Goal: Use online tool/utility: Use online tool/utility

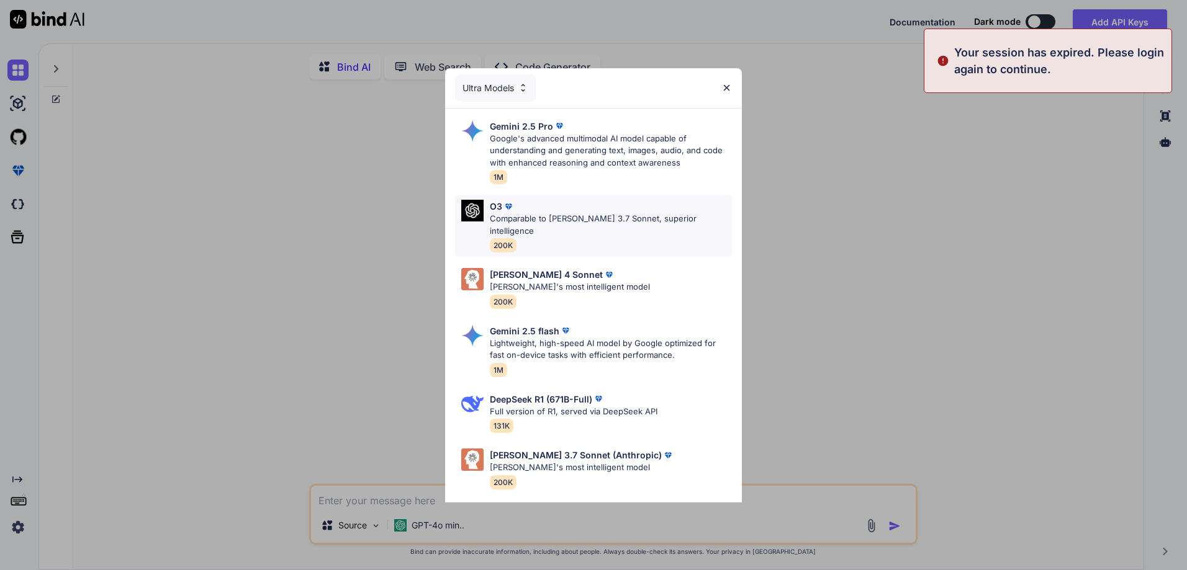
type textarea "x"
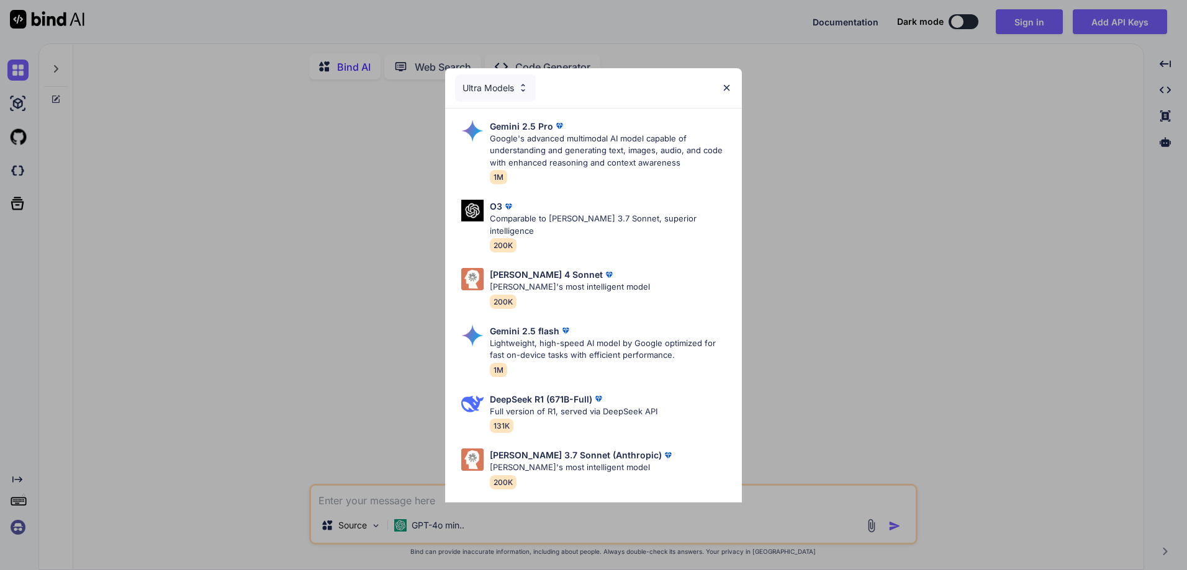
click at [1028, 25] on div "Ultra Models Gemini 2.5 Pro Google's advanced multimodal AI model capable of un…" at bounding box center [593, 285] width 1187 height 570
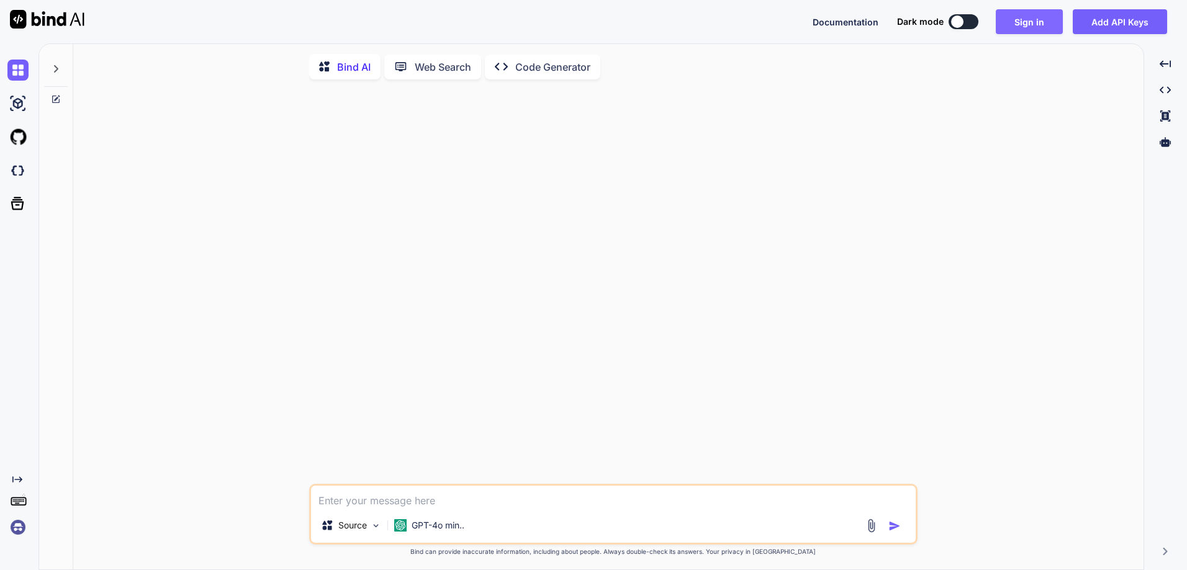
click at [1029, 25] on button "Sign in" at bounding box center [1029, 21] width 67 height 25
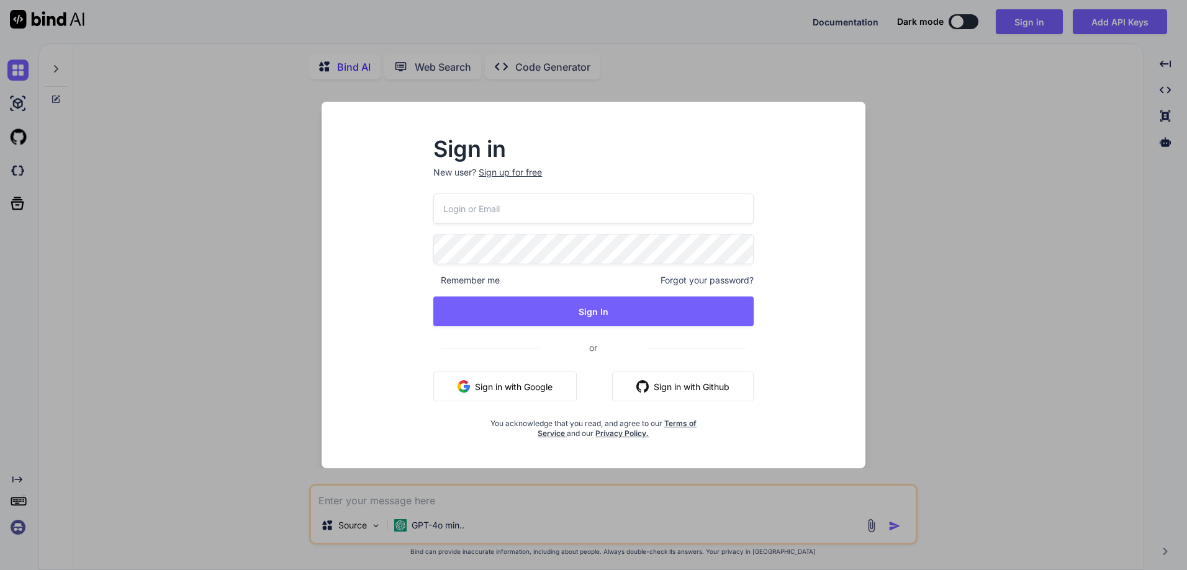
click at [511, 392] on button "Sign in with Google" at bounding box center [504, 387] width 143 height 30
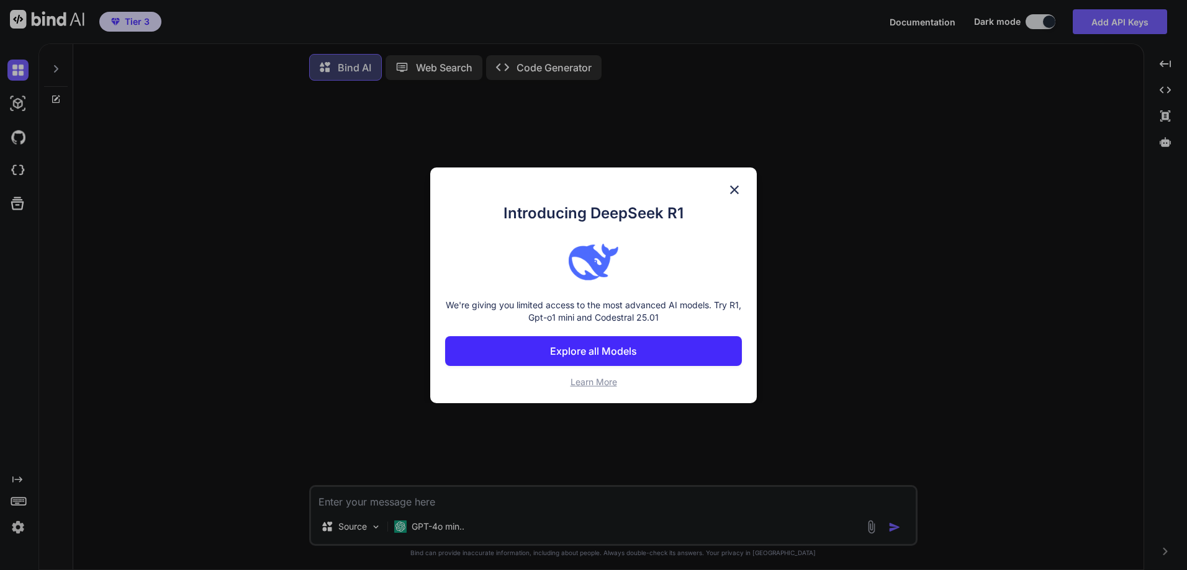
click at [582, 351] on p "Explore all Models" at bounding box center [593, 351] width 87 height 15
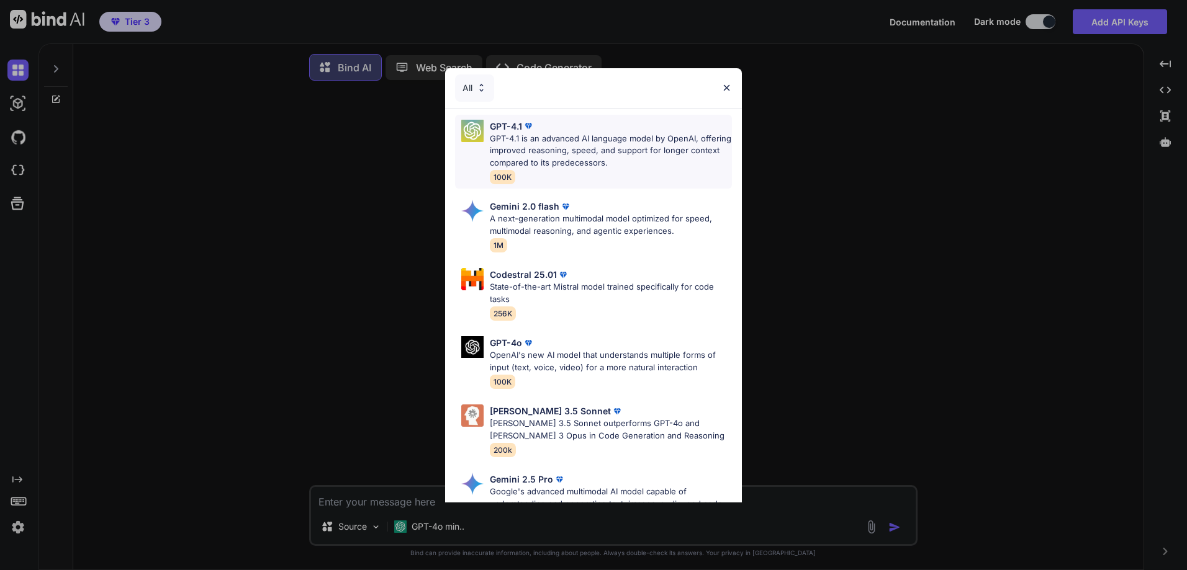
click at [534, 143] on p "GPT-4.1 is an advanced AI language model by OpenAI, offering improved reasoning…" at bounding box center [611, 151] width 242 height 37
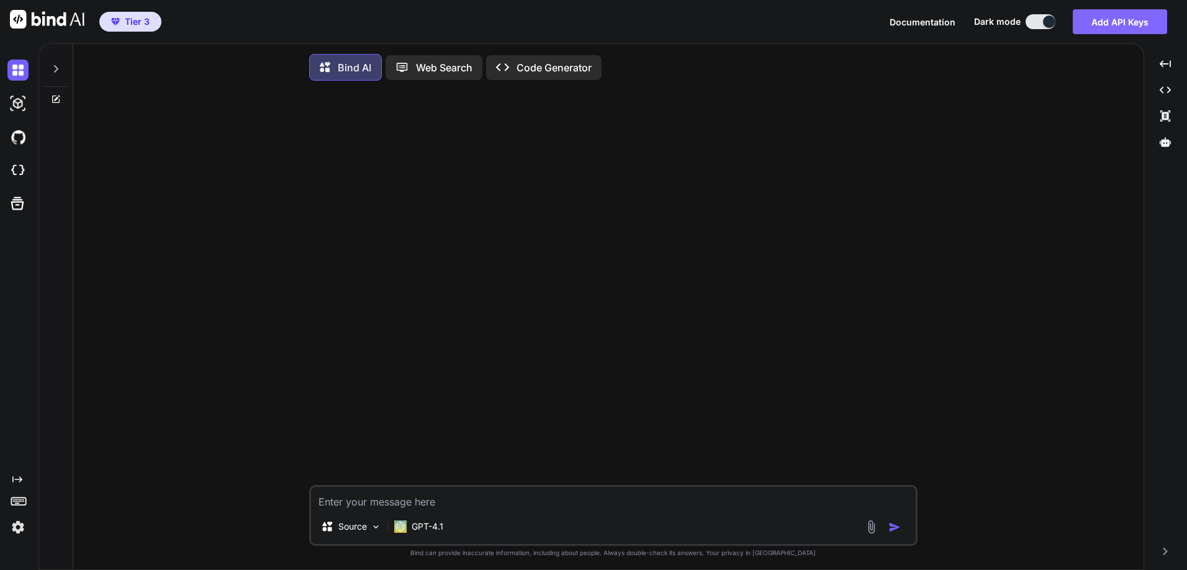
click at [1117, 27] on button "Add API Keys" at bounding box center [1120, 21] width 94 height 25
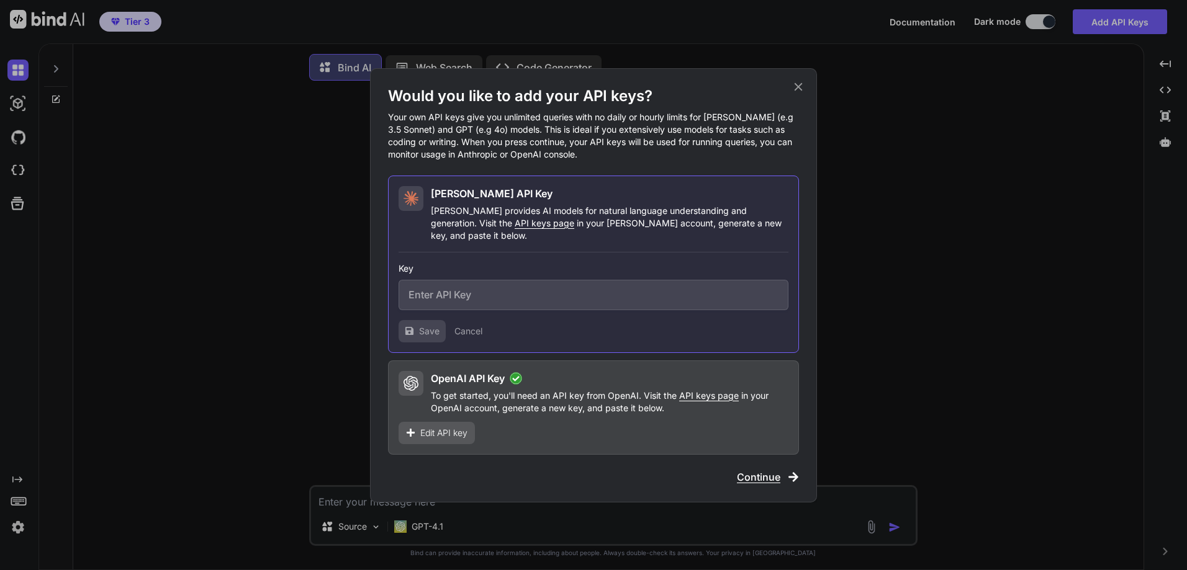
click at [981, 273] on div "Would you like to add your API keys? Your own API keys give you unlimited queri…" at bounding box center [593, 285] width 1187 height 570
